Goal: Task Accomplishment & Management: Use online tool/utility

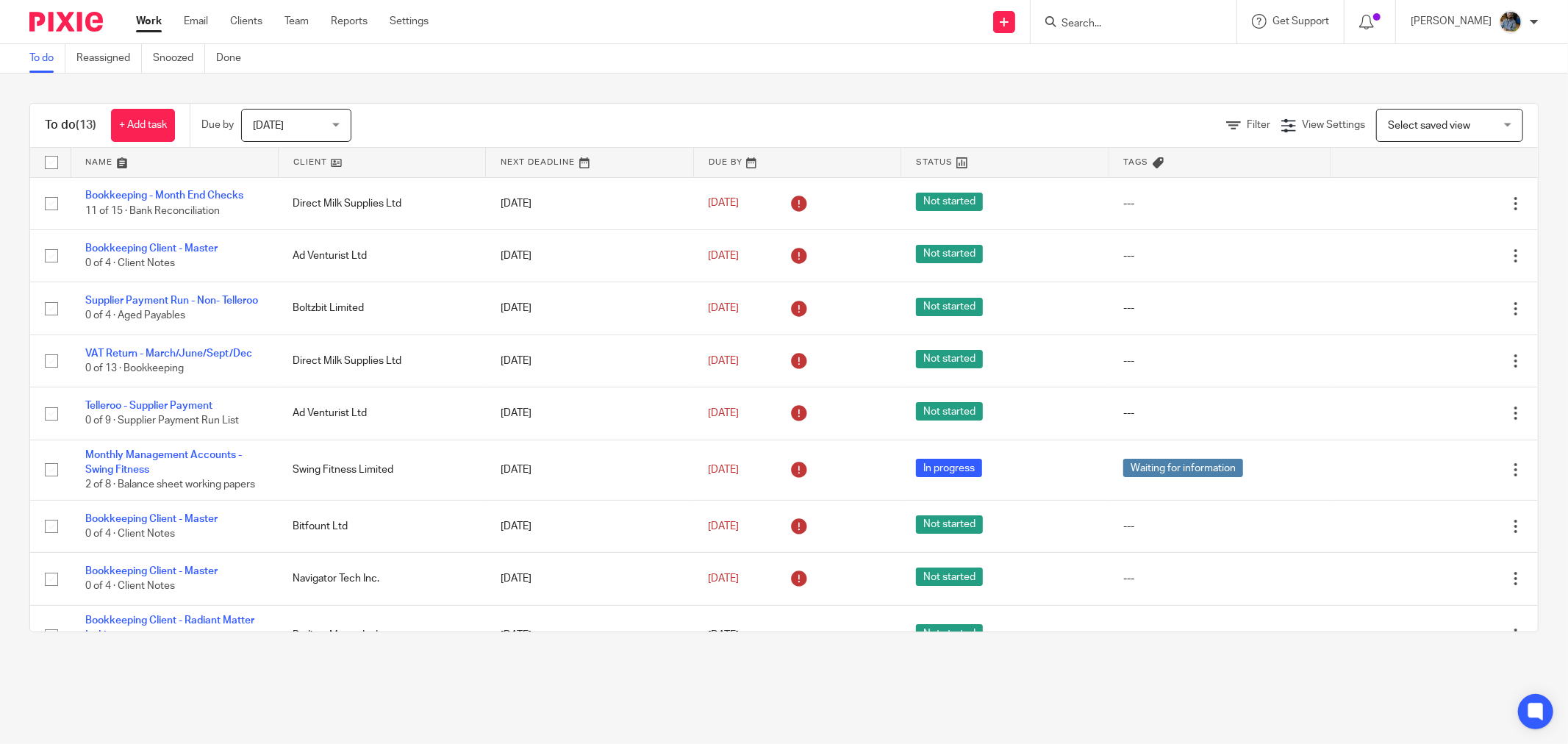
click at [313, 161] on link at bounding box center [382, 162] width 207 height 29
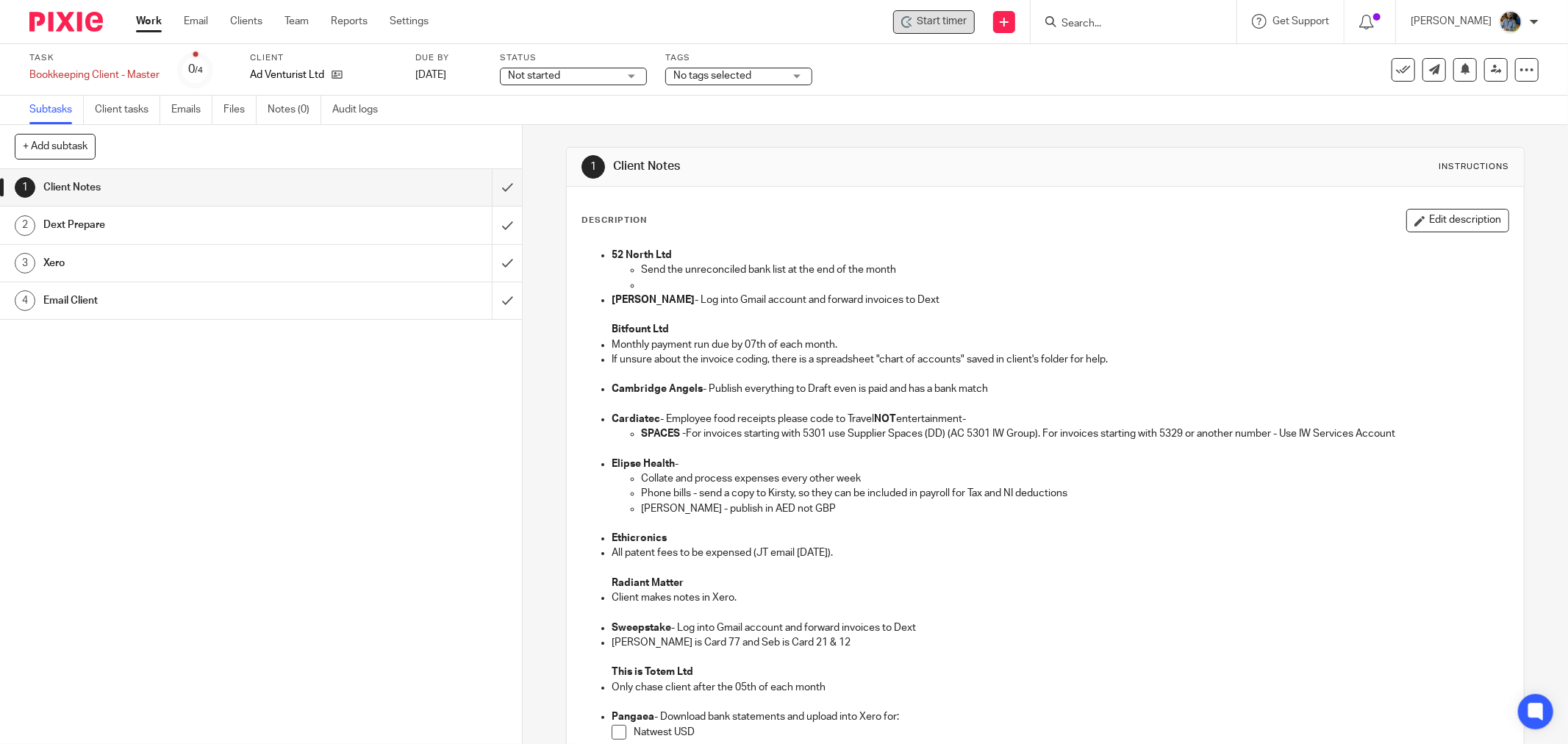
click at [959, 25] on span "Start timer" at bounding box center [941, 22] width 50 height 16
click at [947, 26] on span "Start timer" at bounding box center [941, 22] width 50 height 16
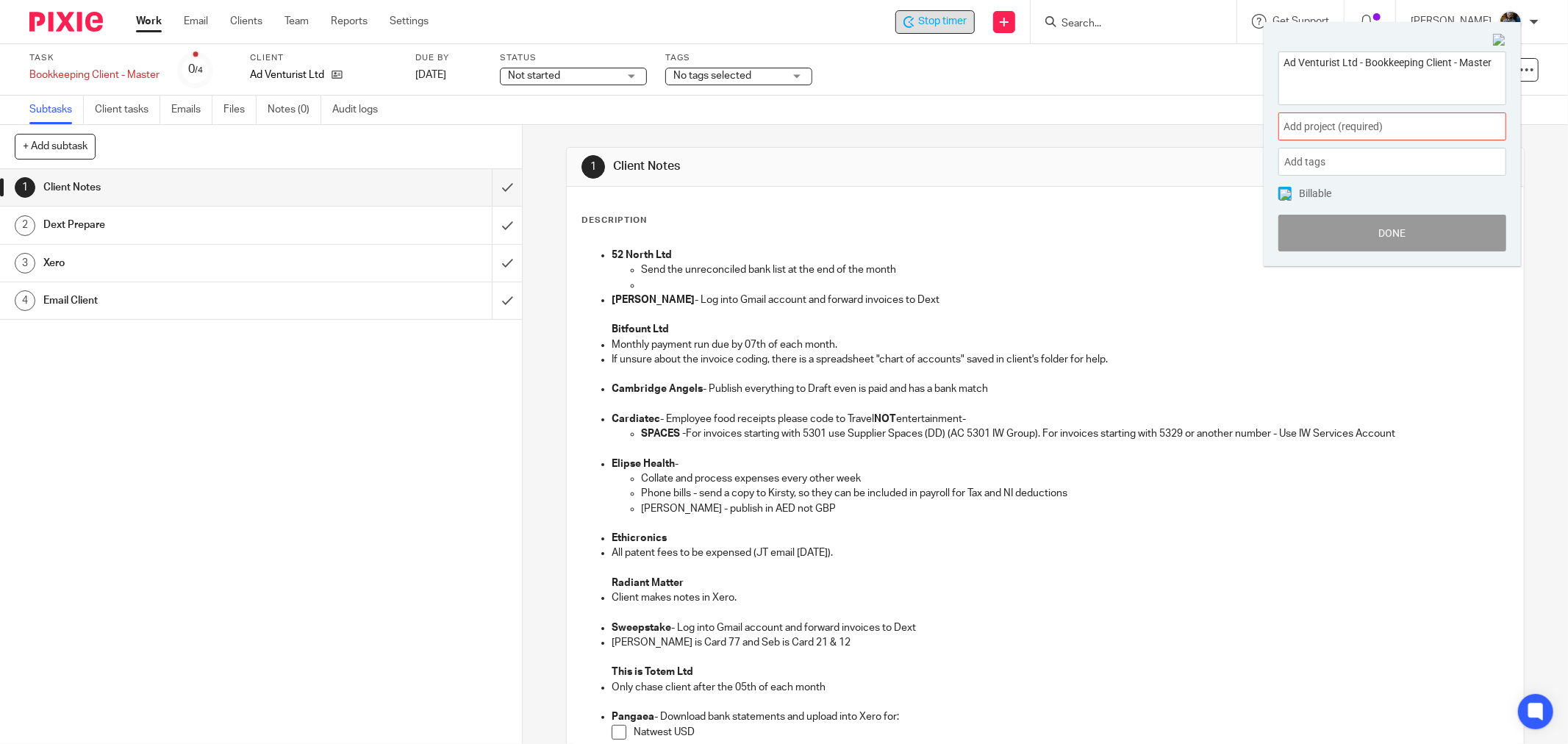
click at [1395, 121] on span "Add project (required) :" at bounding box center [1376, 127] width 185 height 16
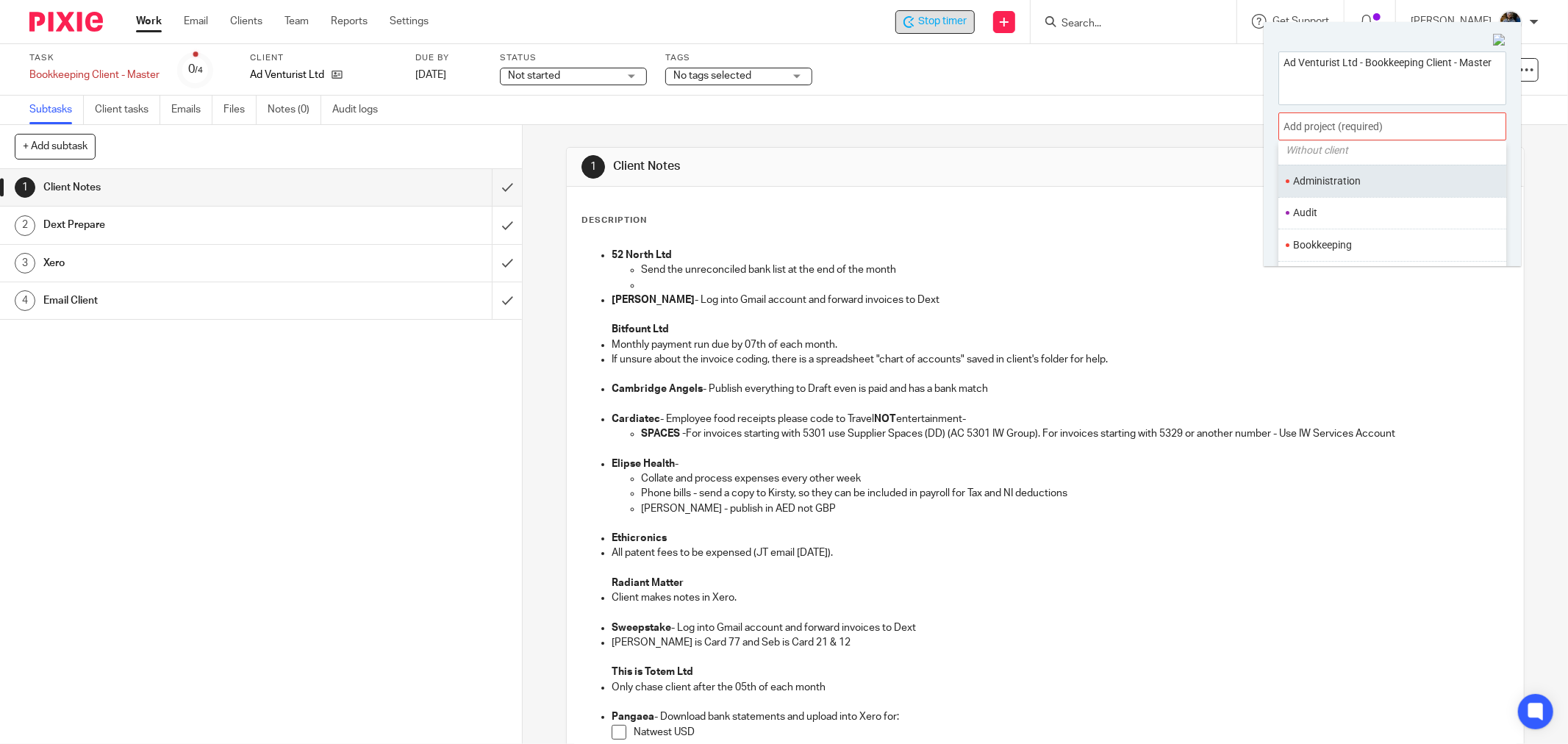
scroll to position [82, 0]
click at [1347, 217] on li "Bookkeeping" at bounding box center [1389, 218] width 192 height 16
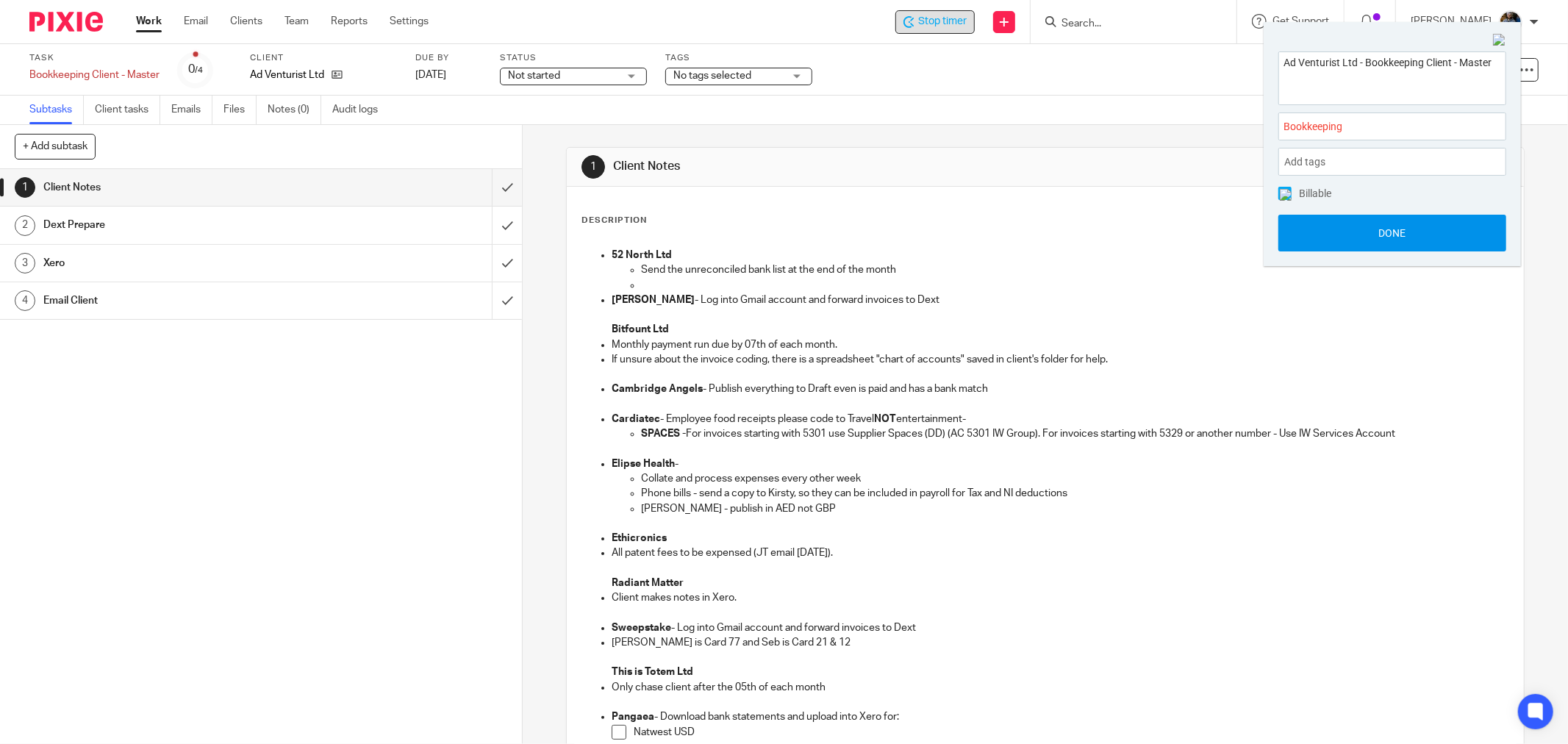
click at [1400, 230] on button "Done" at bounding box center [1392, 233] width 228 height 36
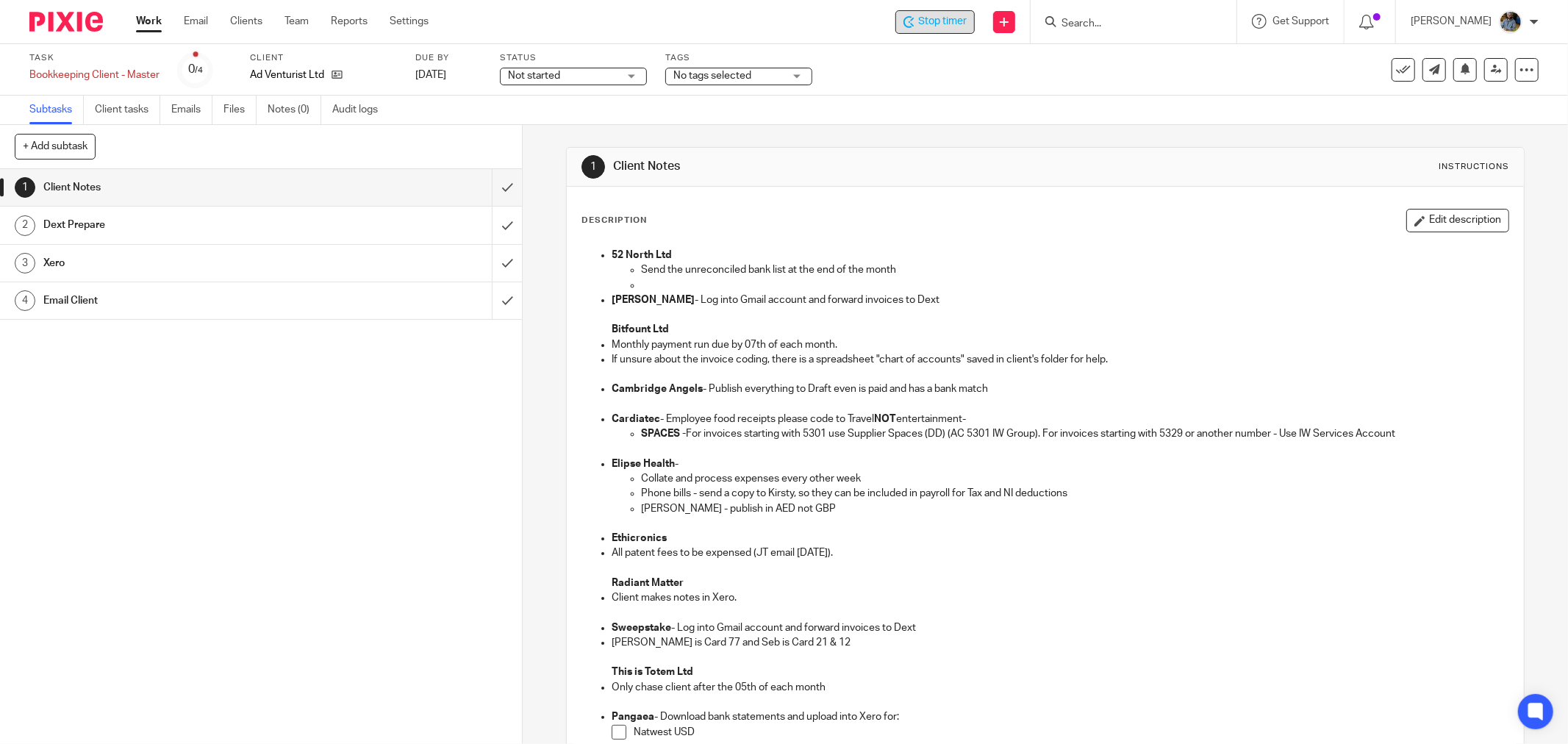
drag, startPoint x: 1103, startPoint y: 177, endPoint x: 947, endPoint y: 541, distance: 396.0
click at [1097, 182] on div "1 Client Notes Instructions" at bounding box center [1045, 167] width 957 height 39
drag, startPoint x: 951, startPoint y: 191, endPoint x: 748, endPoint y: 138, distance: 209.8
click at [947, 191] on div "Description Edit description 52 North Ltd Send the unreconciled bank list at th…" at bounding box center [1045, 636] width 957 height 898
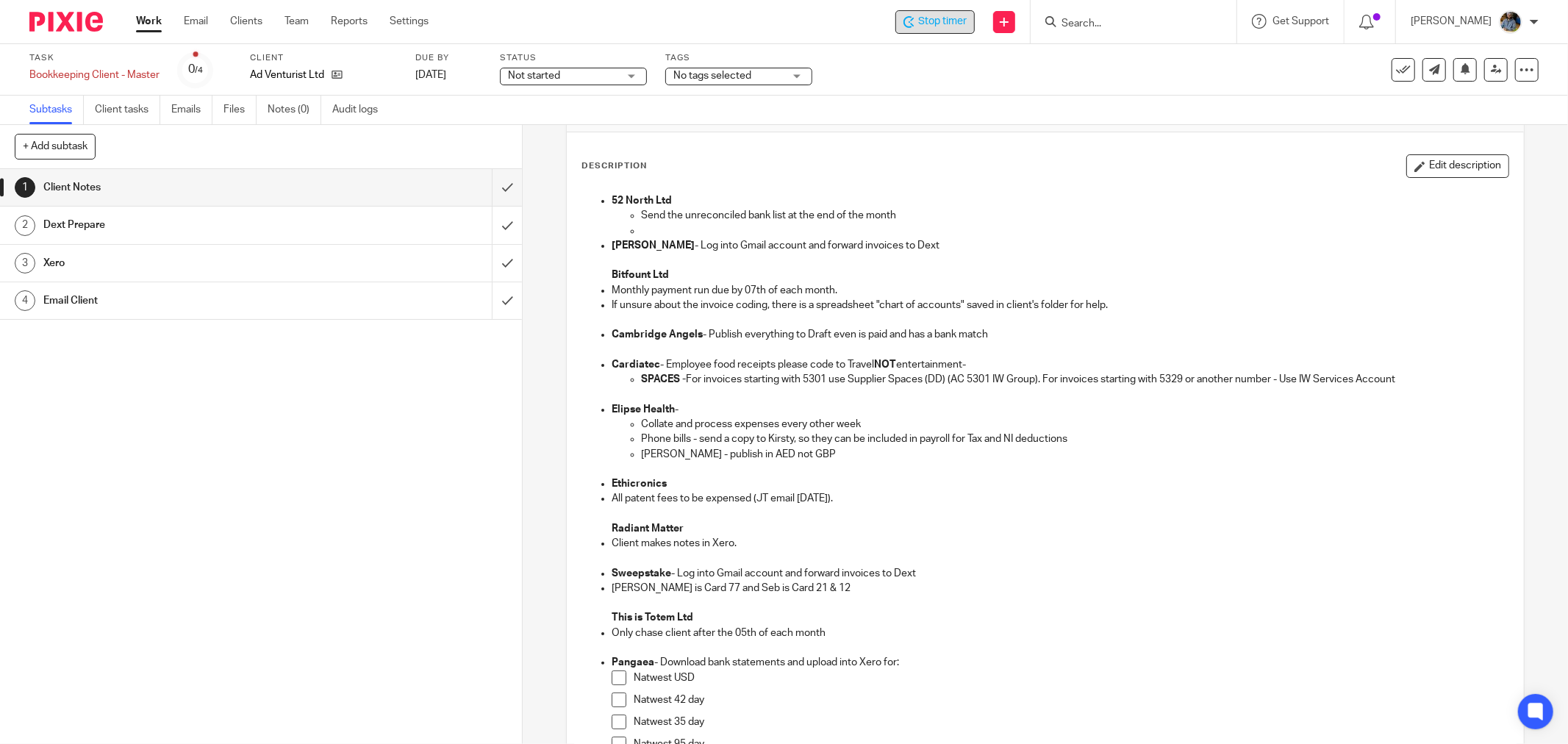
scroll to position [0, 0]
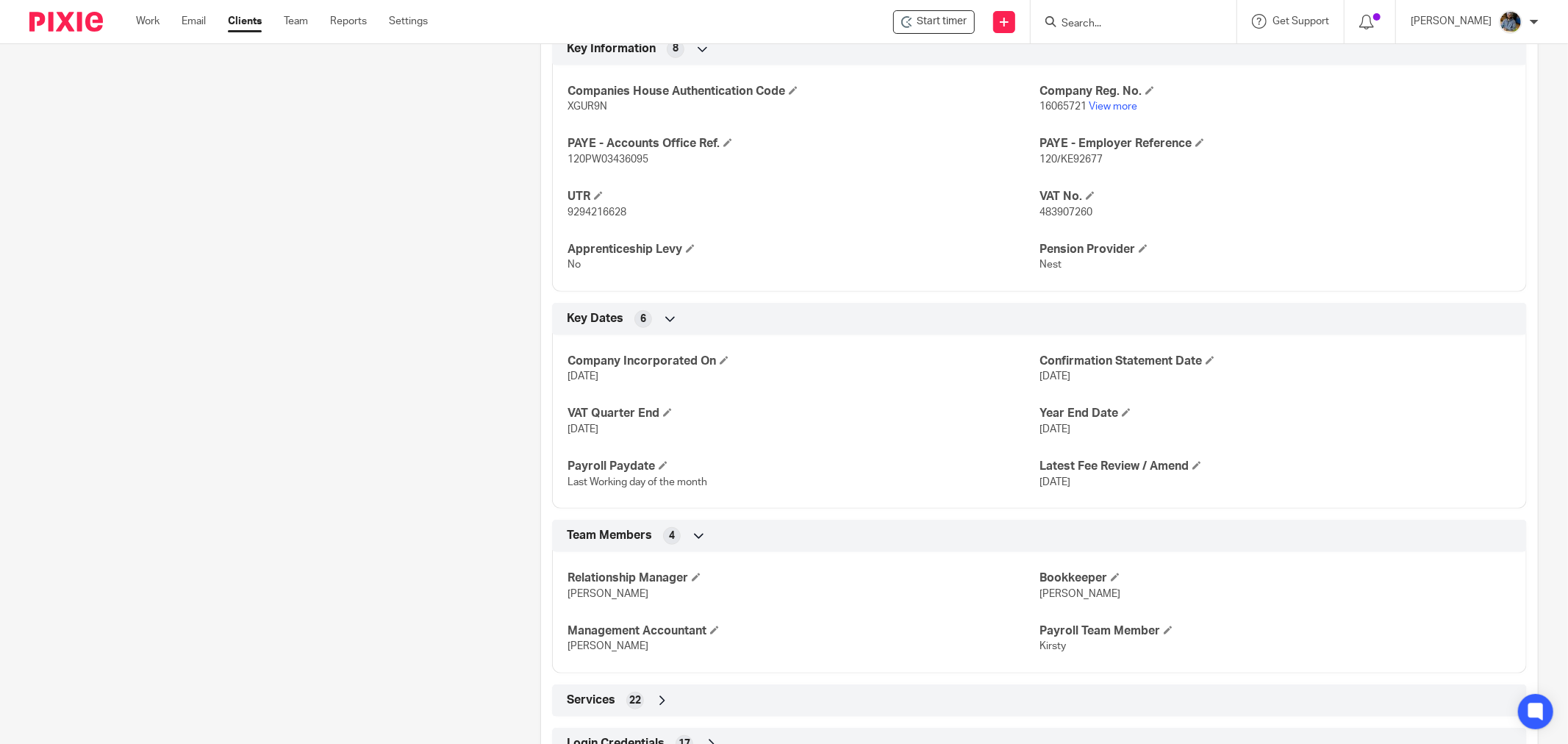
scroll to position [704, 0]
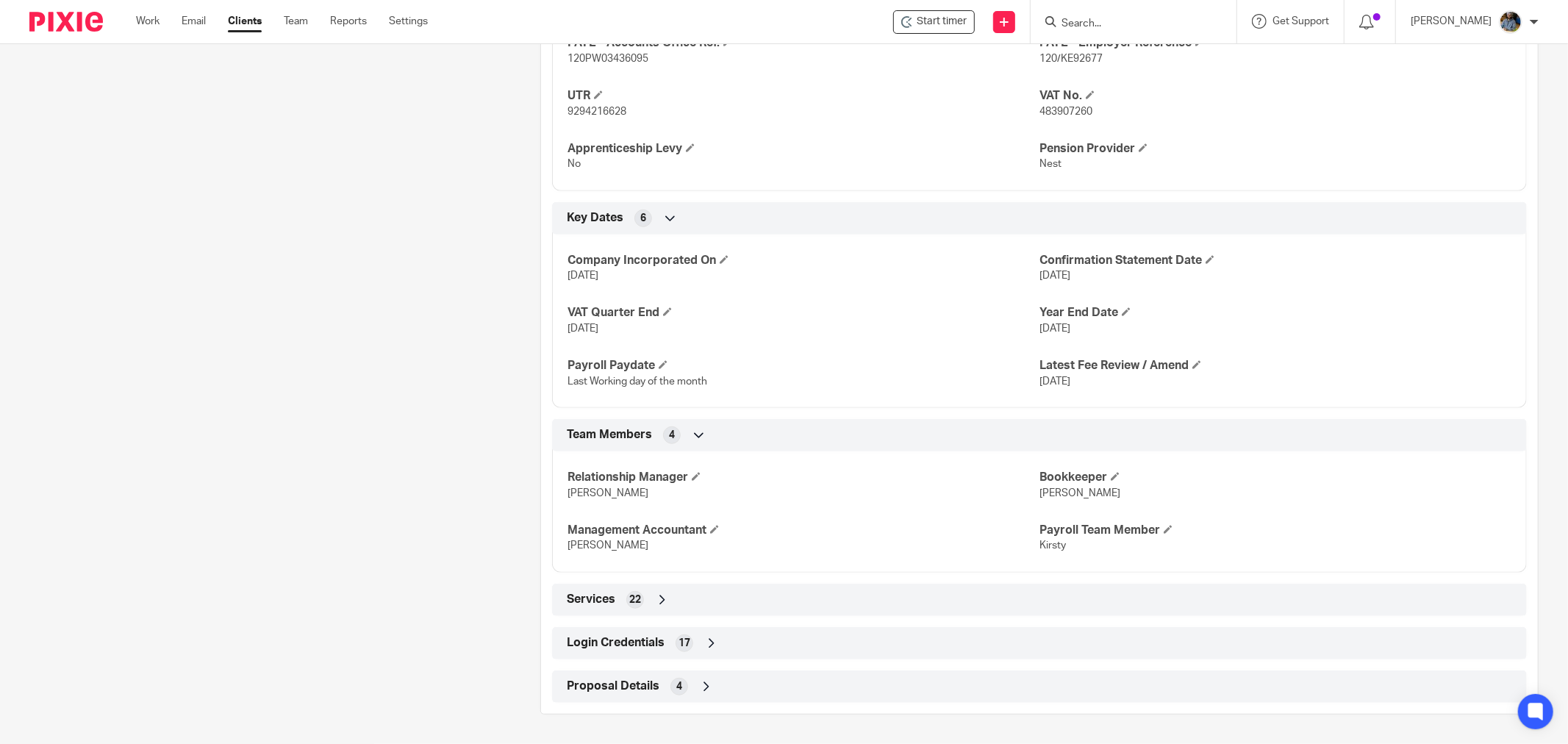
click at [618, 637] on span "Login Credentials" at bounding box center [616, 643] width 98 height 16
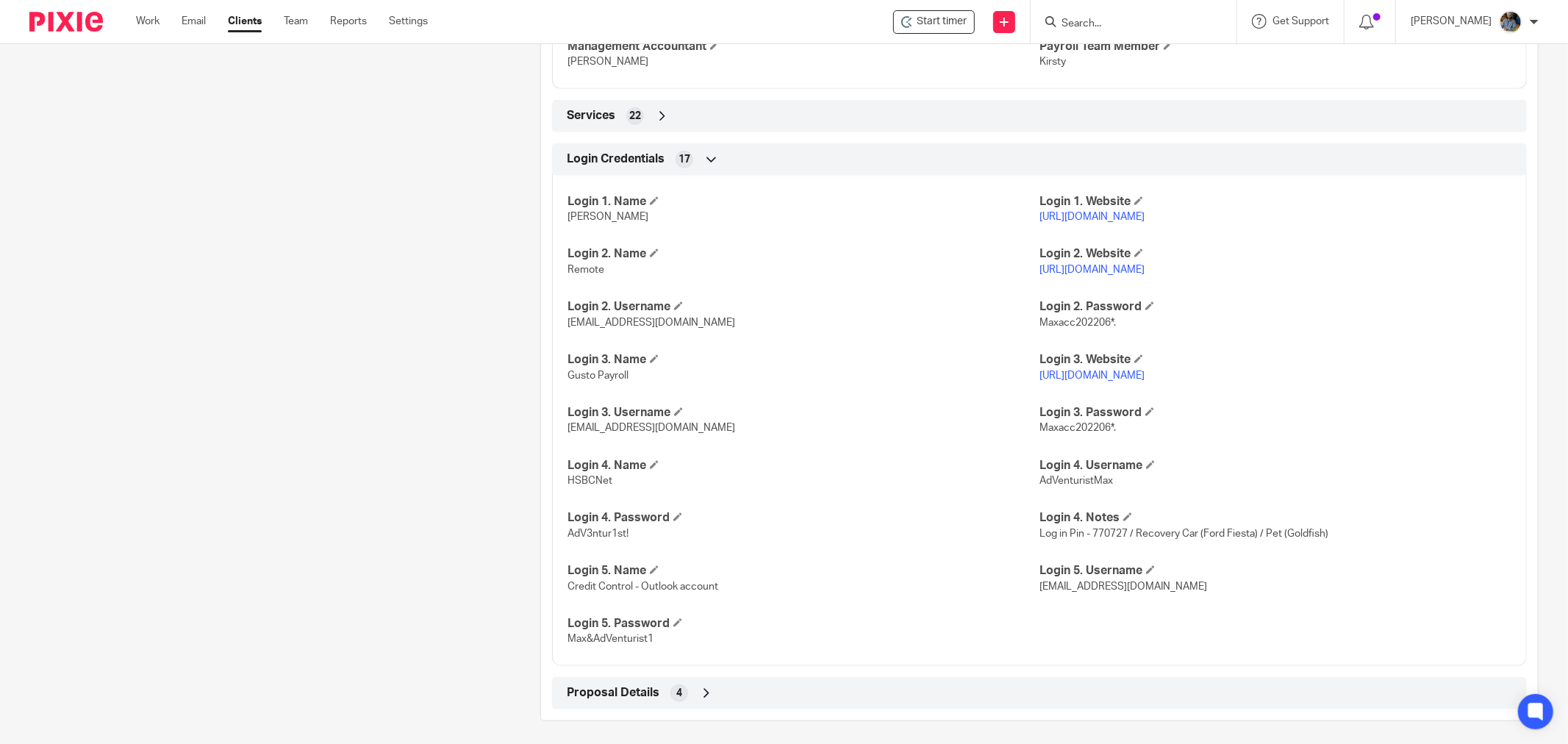
scroll to position [1194, 0]
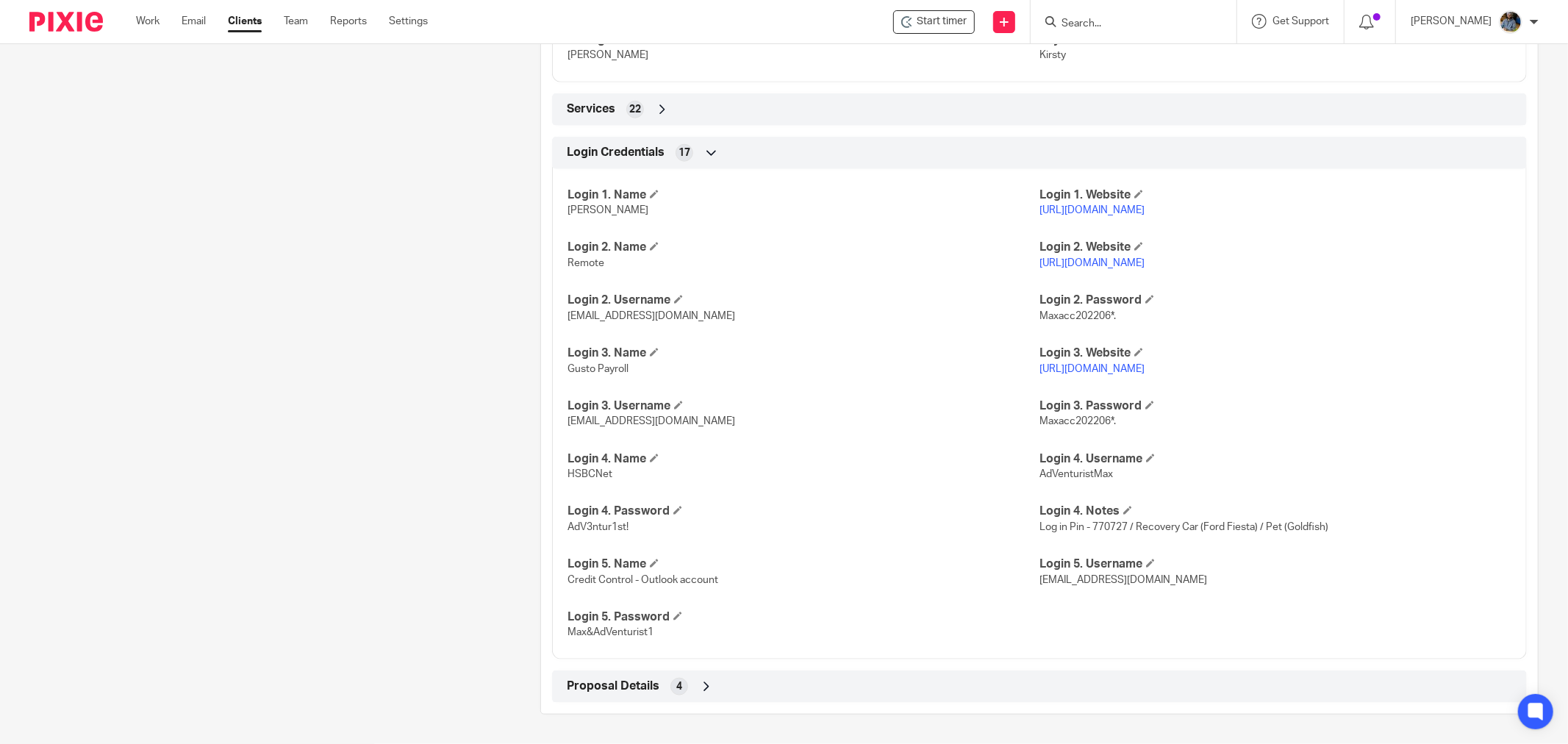
click at [621, 689] on span "Proposal Details" at bounding box center [613, 686] width 93 height 16
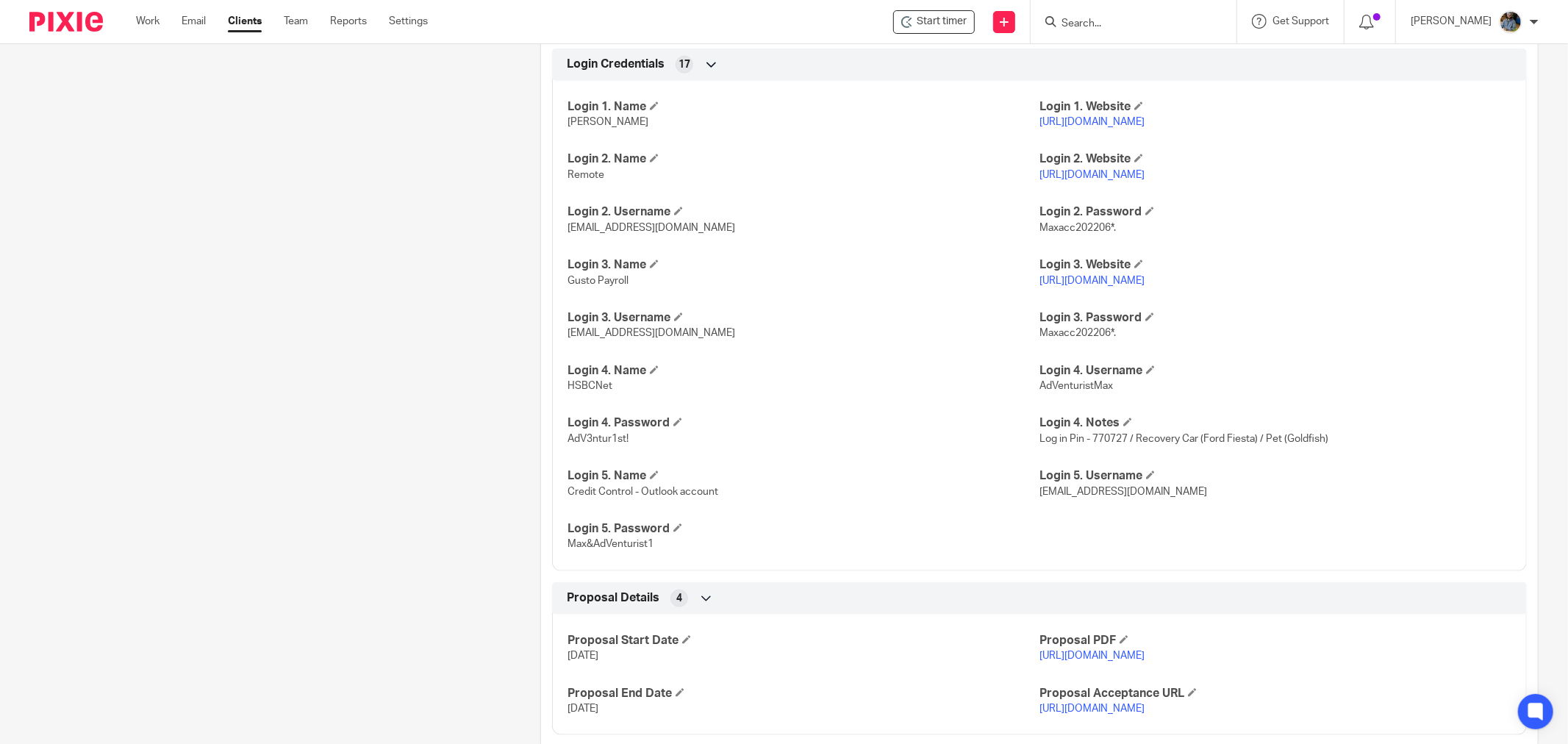
scroll to position [1346, 0]
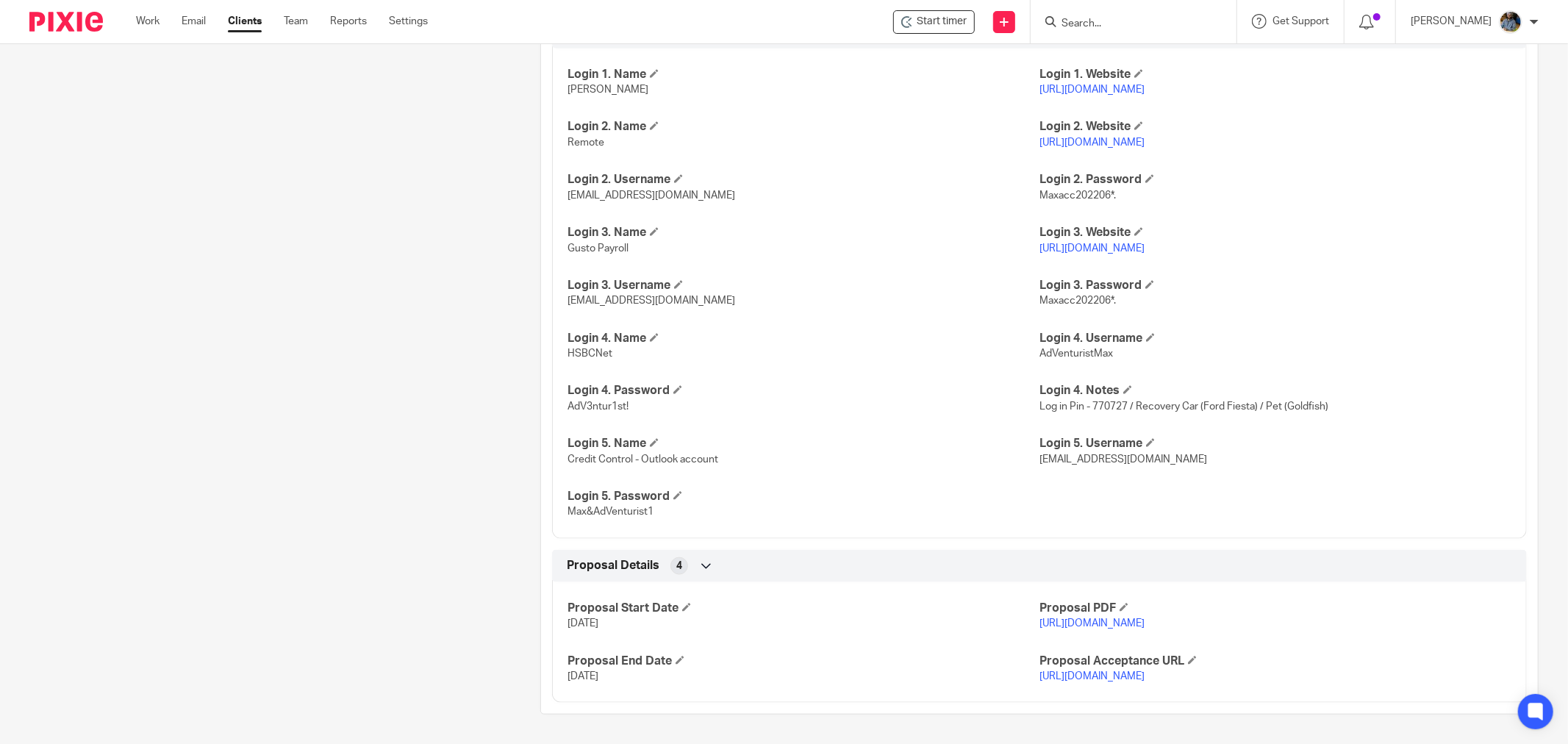
click at [632, 553] on div "Proposal Details 4" at bounding box center [1039, 566] width 953 height 25
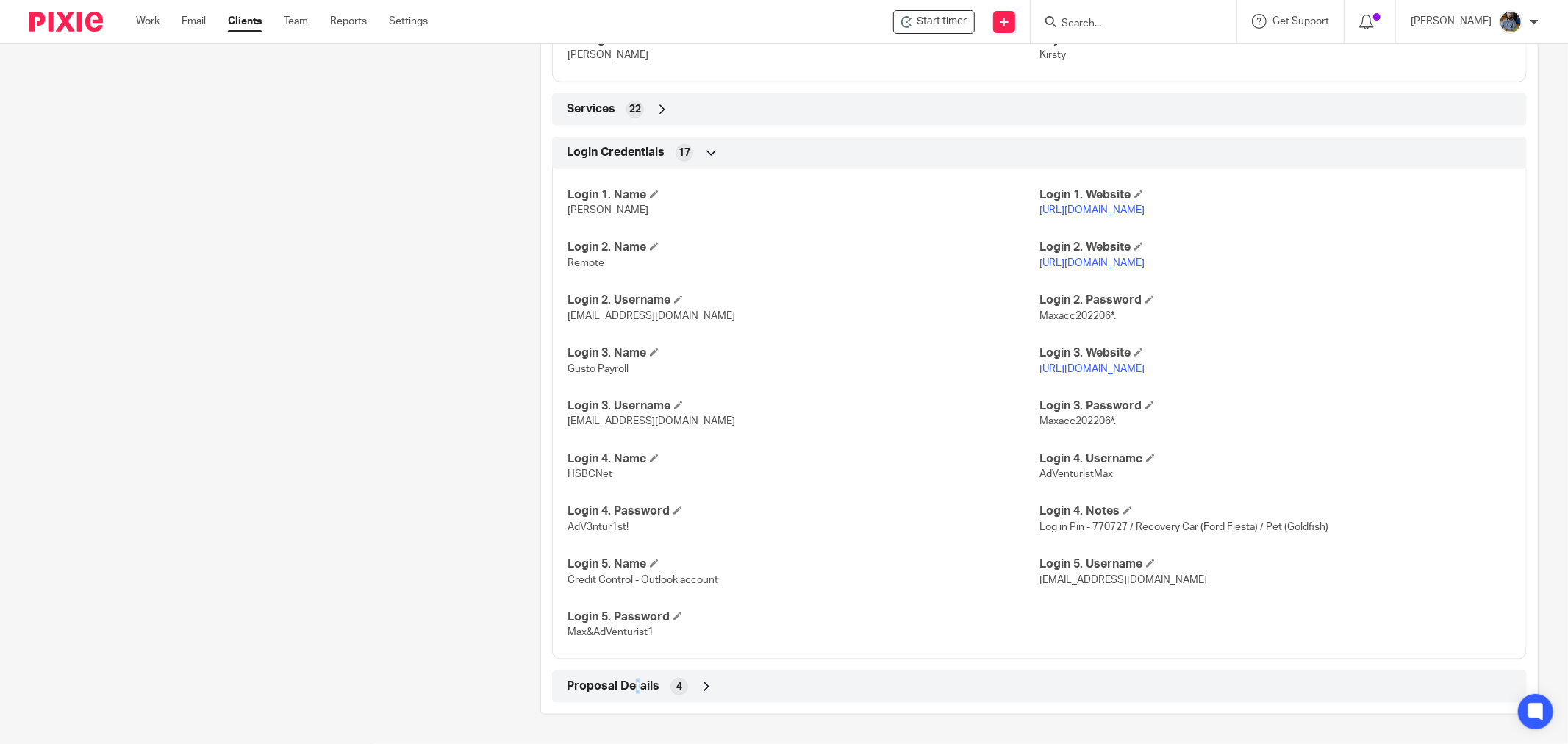
scroll to position [1195, 0]
drag, startPoint x: 616, startPoint y: 685, endPoint x: 555, endPoint y: 647, distance: 71.9
click at [613, 685] on span "Proposal Details" at bounding box center [613, 686] width 93 height 16
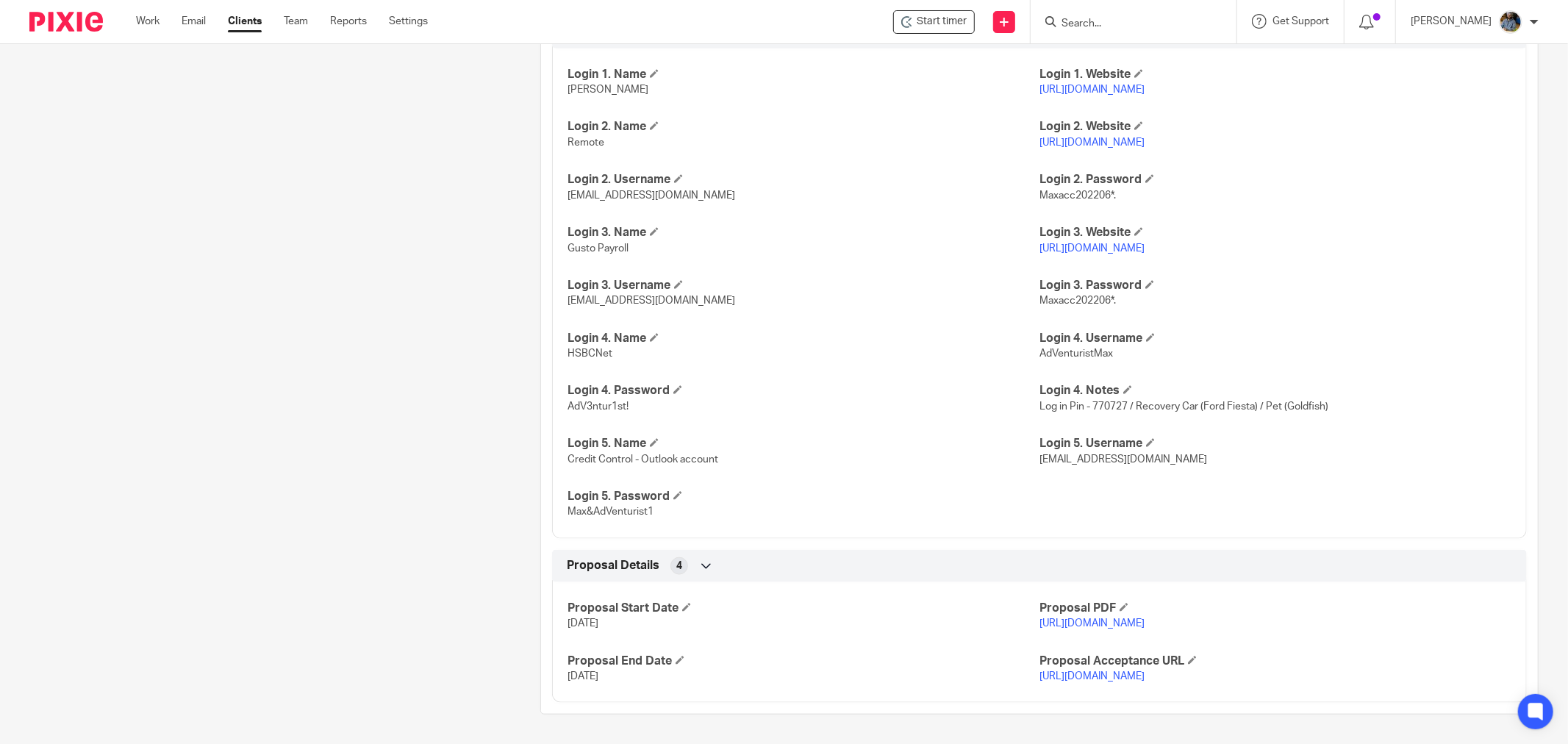
click at [634, 558] on span "Proposal Details" at bounding box center [613, 566] width 93 height 16
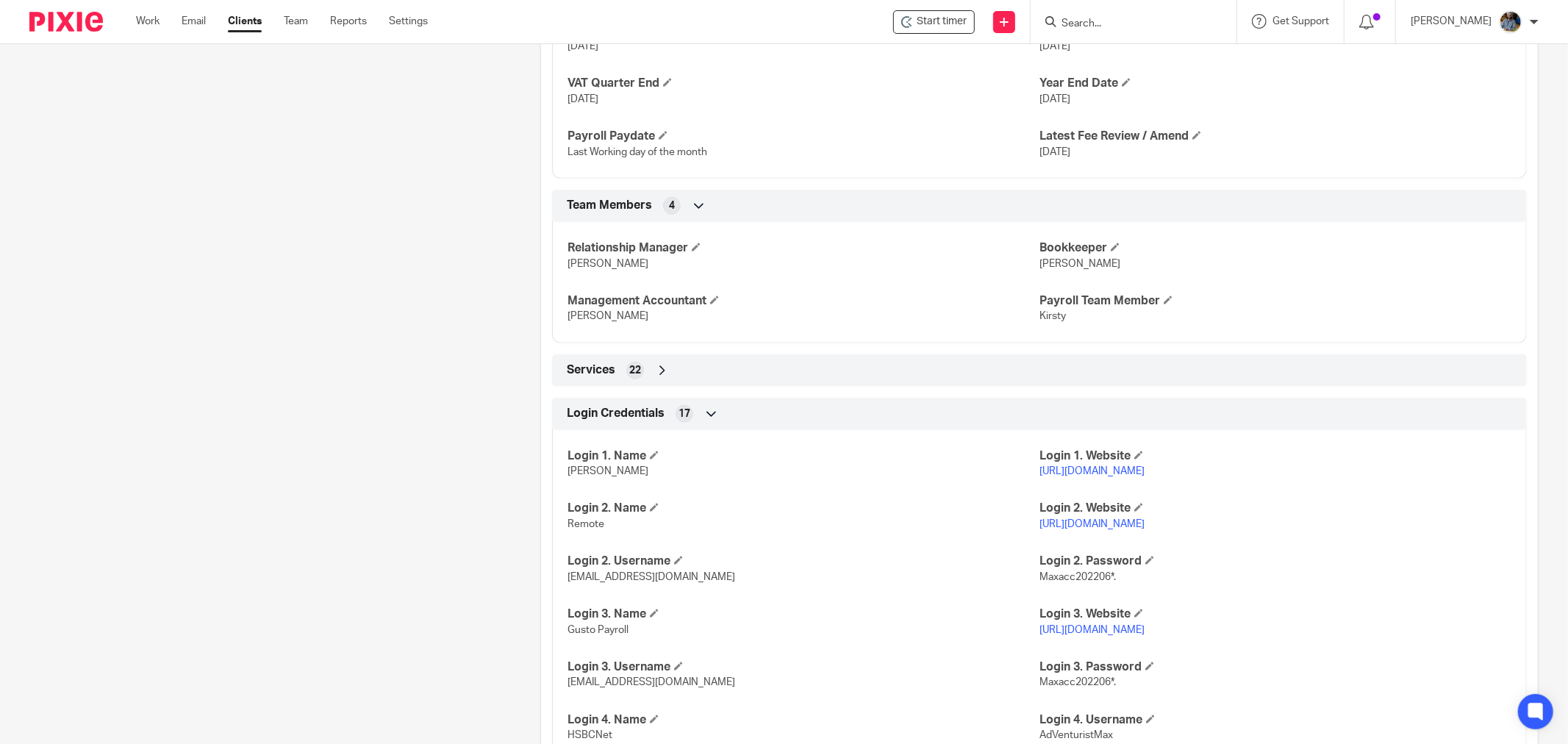
scroll to position [706, 0]
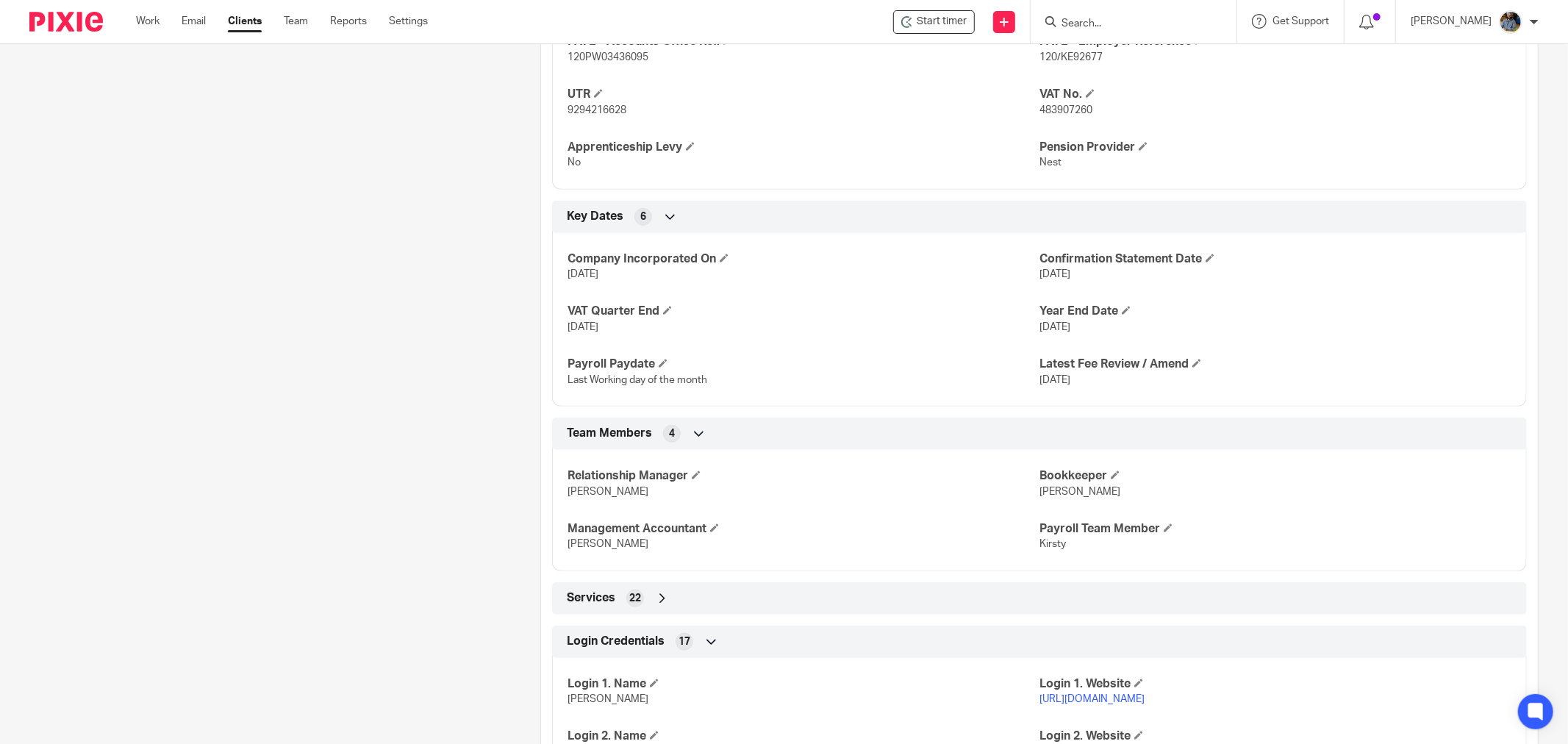
drag, startPoint x: 633, startPoint y: 635, endPoint x: 623, endPoint y: 626, distance: 13.5
click at [633, 636] on span "Login Credentials" at bounding box center [616, 642] width 98 height 16
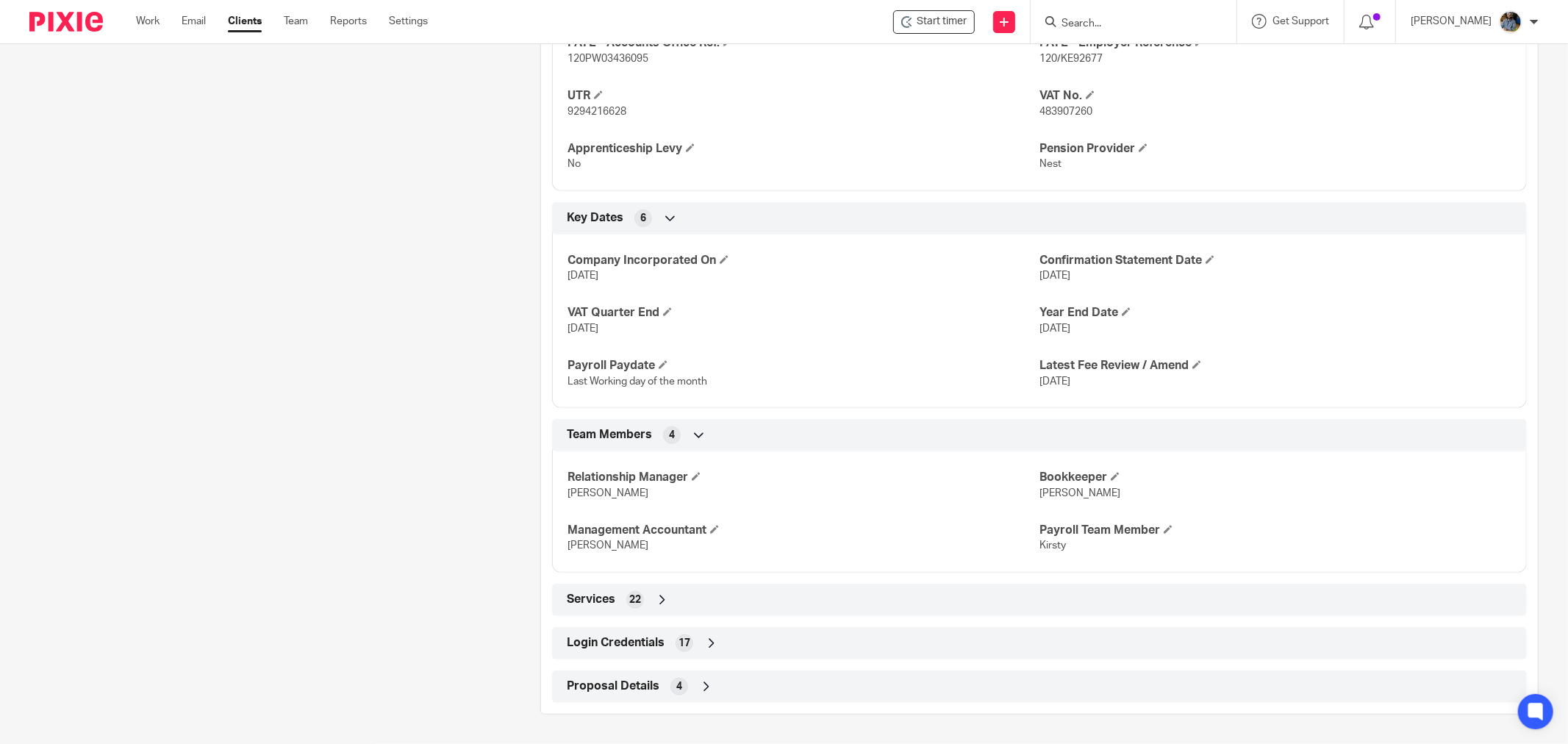
drag, startPoint x: 582, startPoint y: 576, endPoint x: 586, endPoint y: 592, distance: 16.5
click at [583, 589] on div "Client type Limited company Address [STREET_ADDRESS] [PERSON_NAME], HP16 0HJ CU…" at bounding box center [1038, 207] width 997 height 989
click at [586, 592] on span "Services" at bounding box center [590, 600] width 48 height 16
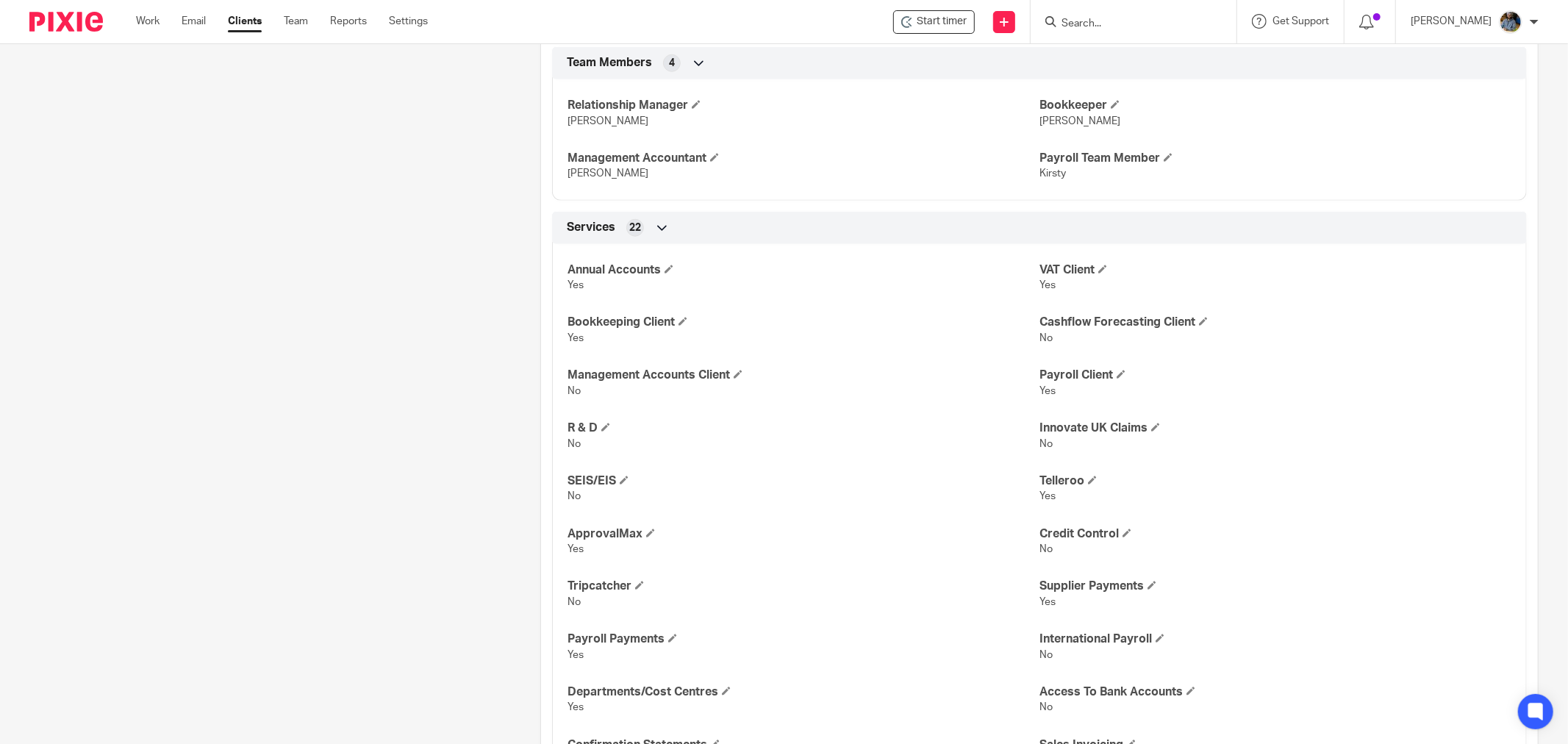
scroll to position [1114, 0]
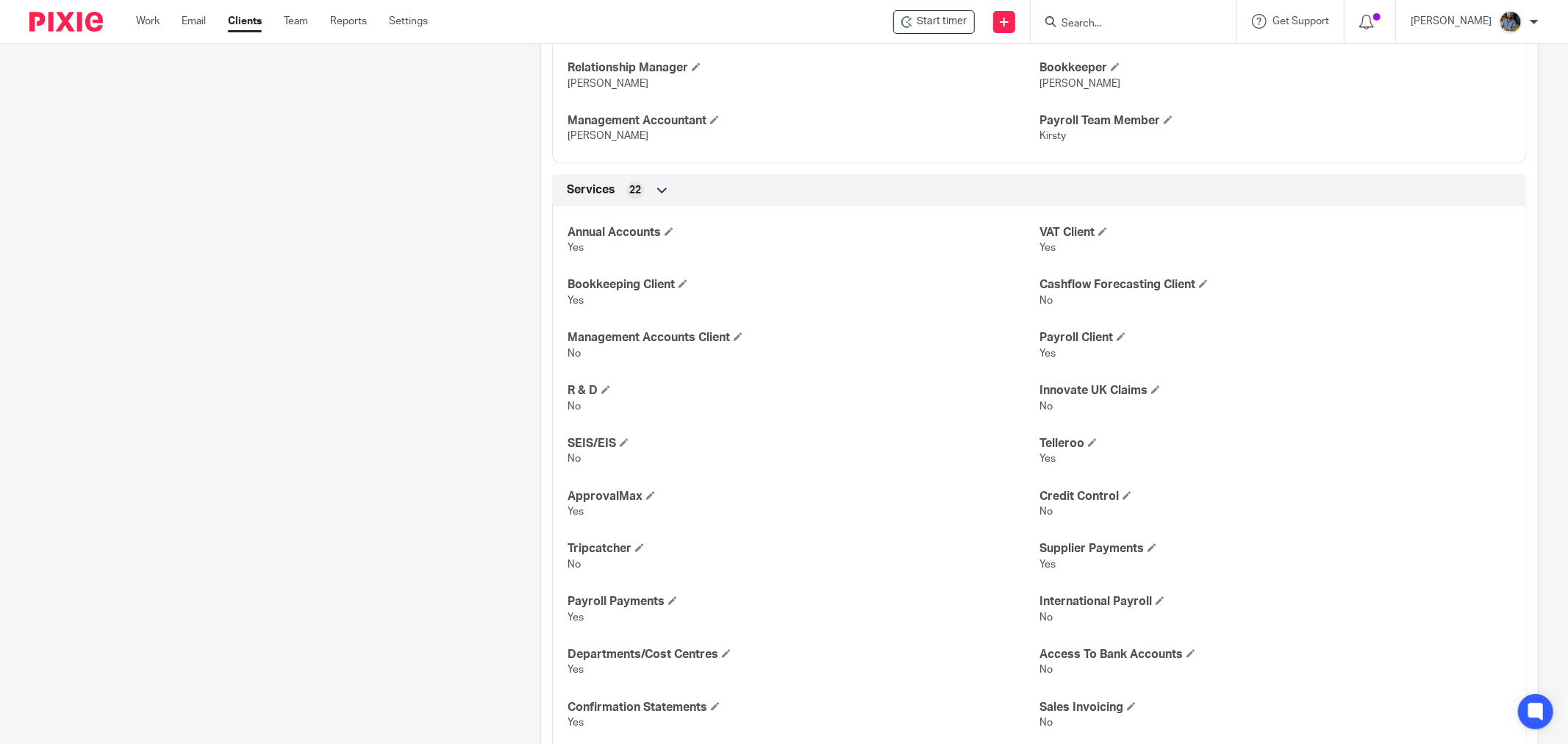
click at [592, 192] on span "Services" at bounding box center [590, 190] width 48 height 16
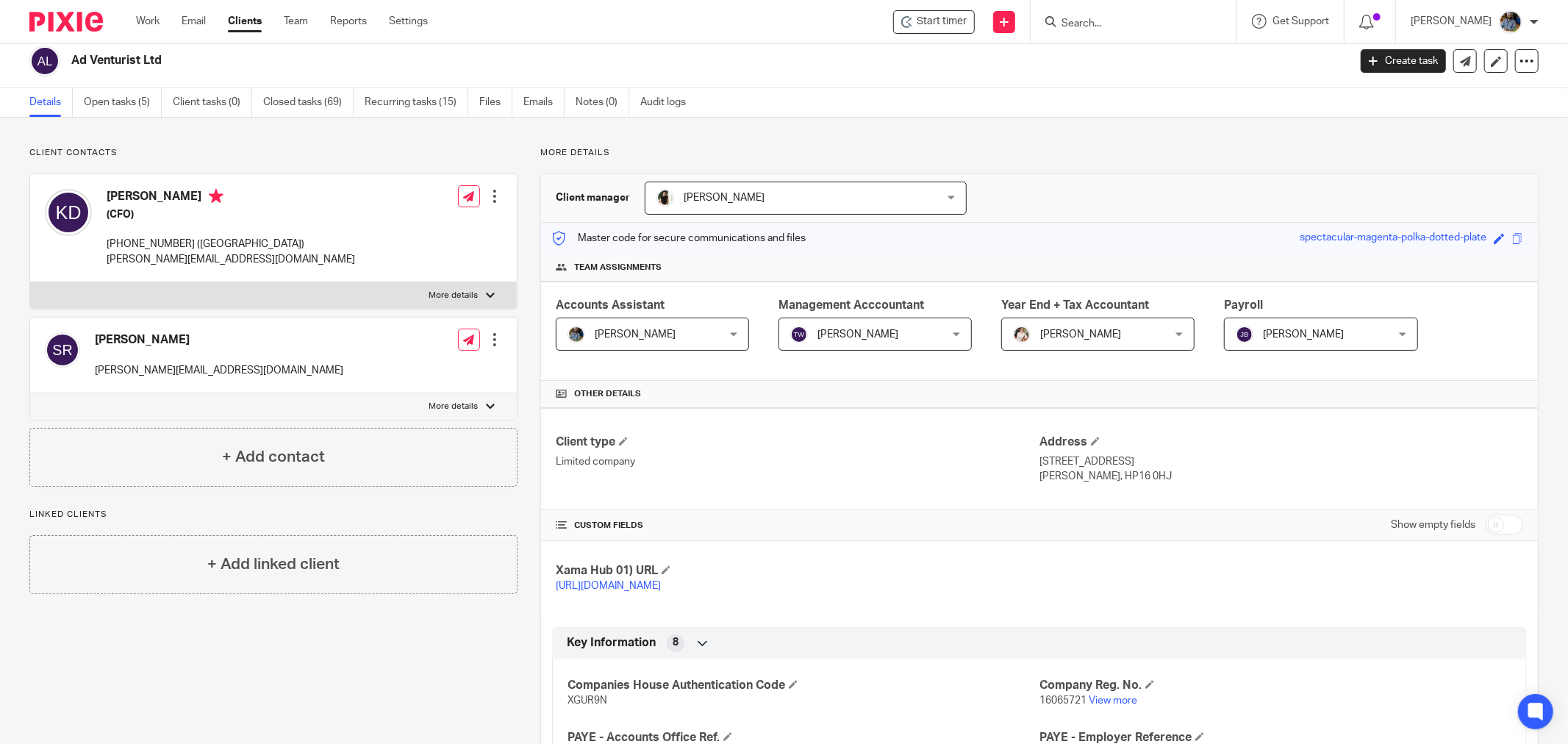
scroll to position [0, 0]
